Goal: Task Accomplishment & Management: Use online tool/utility

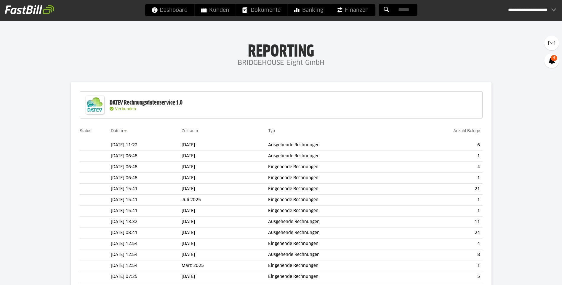
click at [0, 0] on slot "Belege übertragen" at bounding box center [0, 0] width 0 height 0
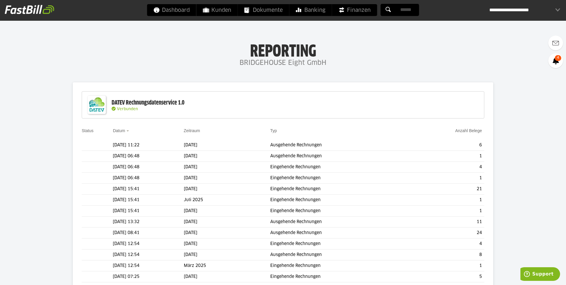
click at [0, 0] on input "text" at bounding box center [0, 0] width 0 height 0
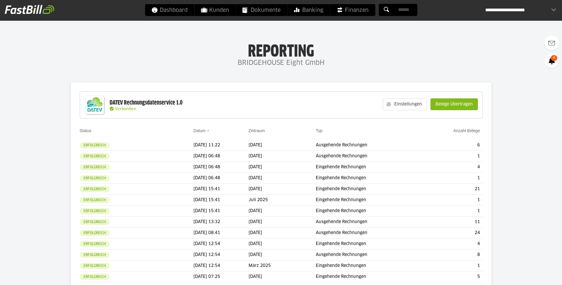
click at [451, 106] on slot "Belege übertragen" at bounding box center [454, 104] width 47 height 11
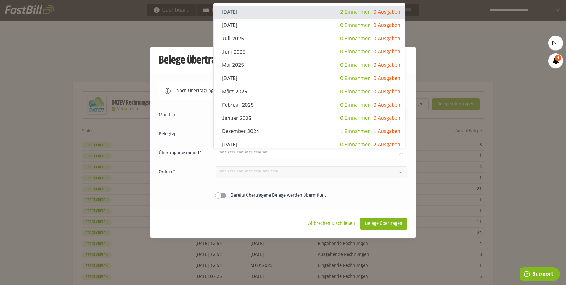
click at [394, 155] on div at bounding box center [394, 153] width 1 height 7
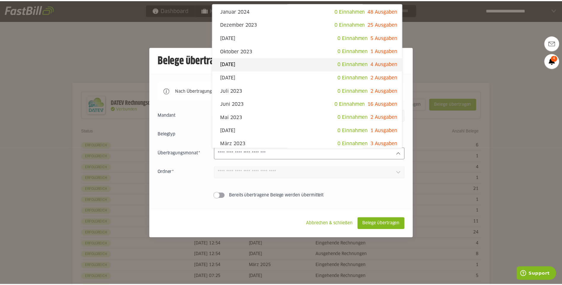
scroll to position [298, 0]
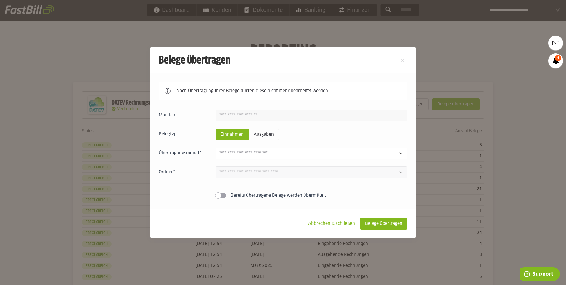
click at [461, 62] on div at bounding box center [283, 142] width 566 height 285
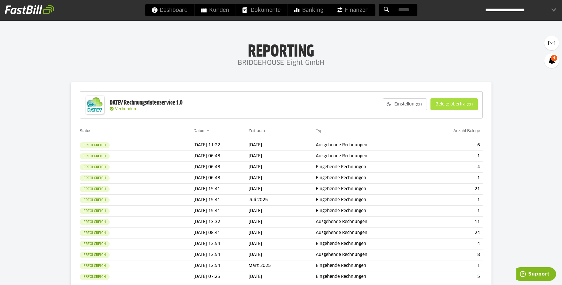
click at [462, 106] on slot "Belege übertragen" at bounding box center [454, 104] width 47 height 11
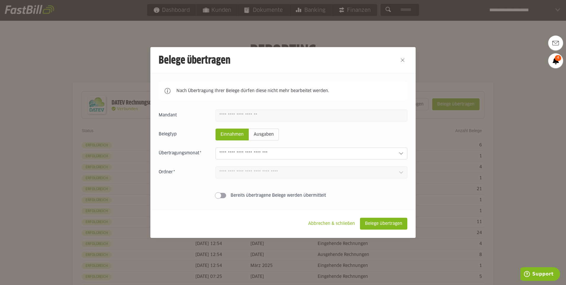
click at [394, 148] on div "Einnahmen Ausgaben September 2025 2 Einnahmen 0 Ausgaben August 2025 0 Einnahme…" at bounding box center [283, 155] width 249 height 91
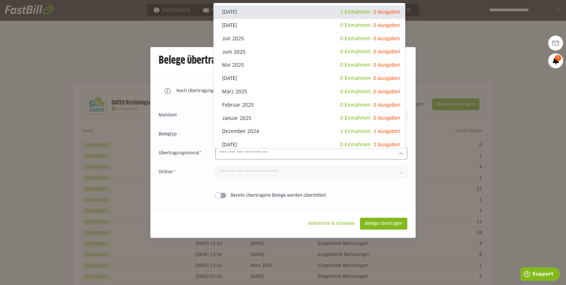
click at [393, 150] on div at bounding box center [312, 153] width 192 height 12
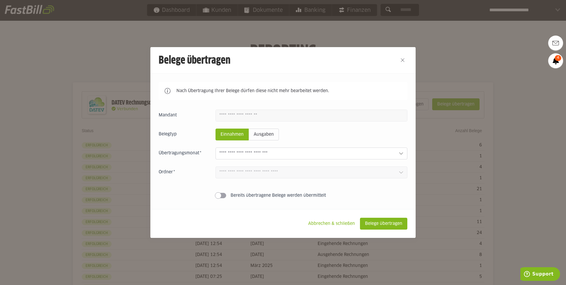
click at [455, 48] on div at bounding box center [283, 142] width 566 height 285
